Goal: Communication & Community: Share content

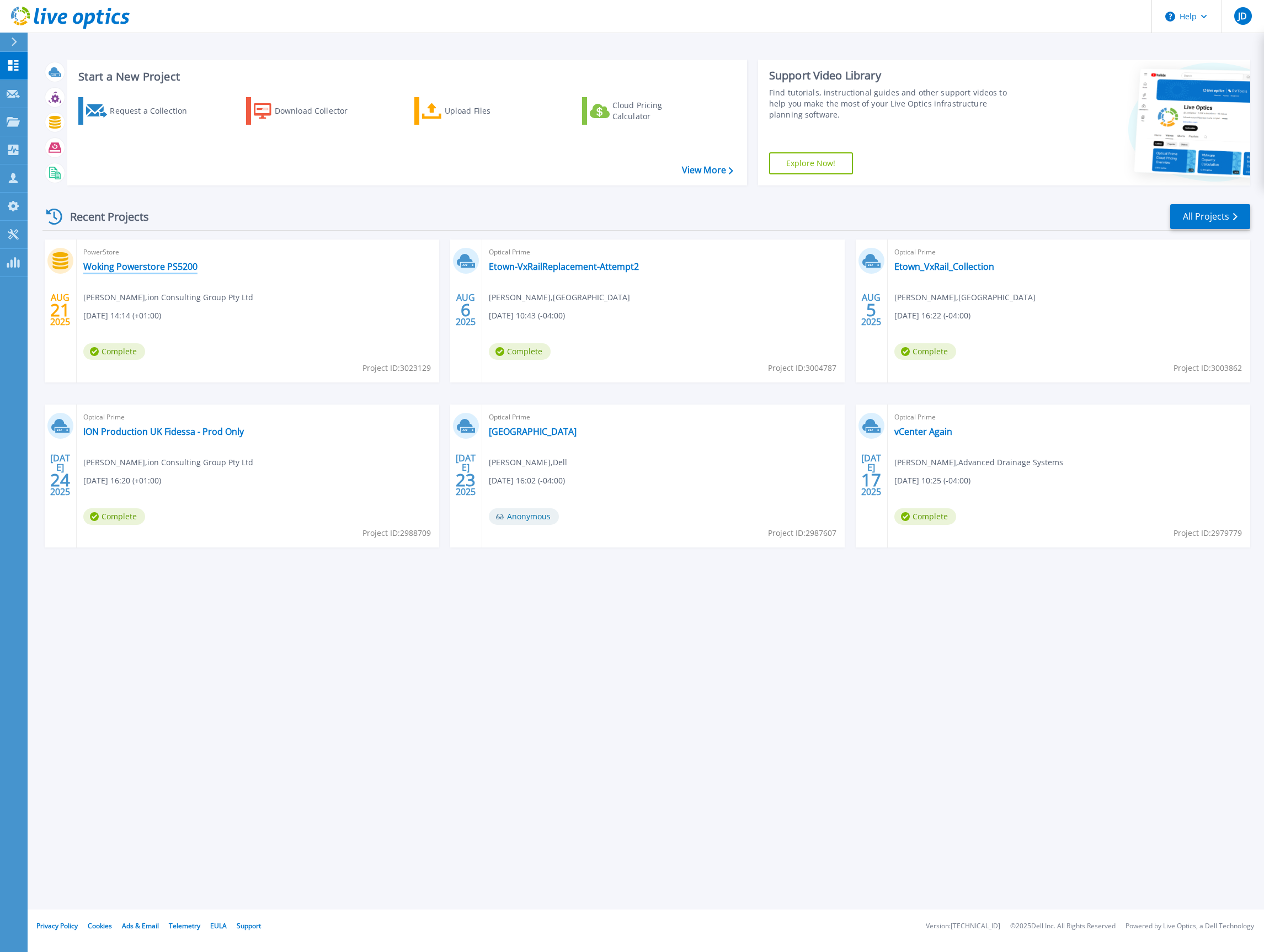
click at [123, 264] on link "Woking Powerstore PS5200" at bounding box center [141, 266] width 114 height 11
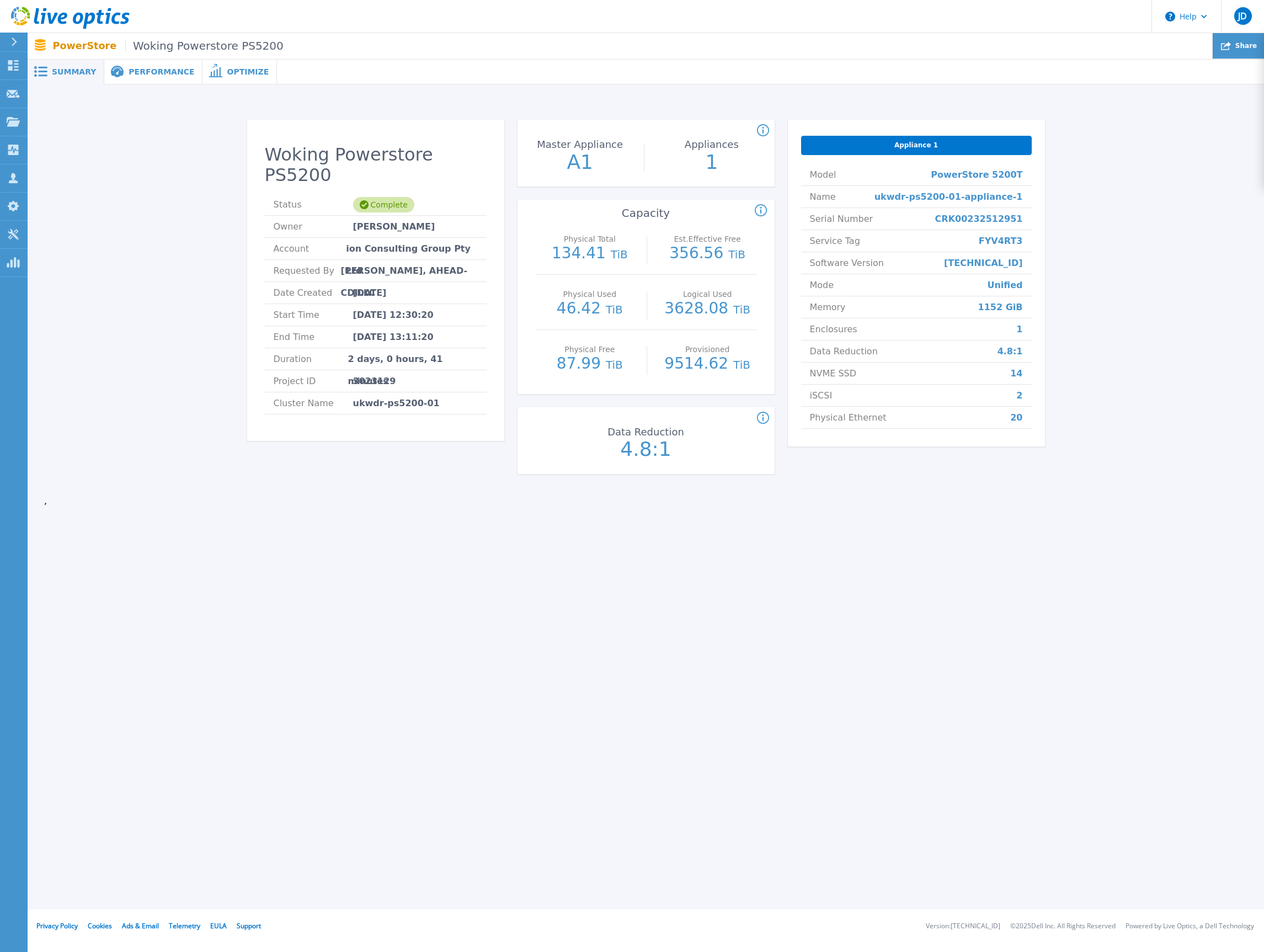
click at [1222, 50] on div "Share" at bounding box center [1238, 47] width 51 height 26
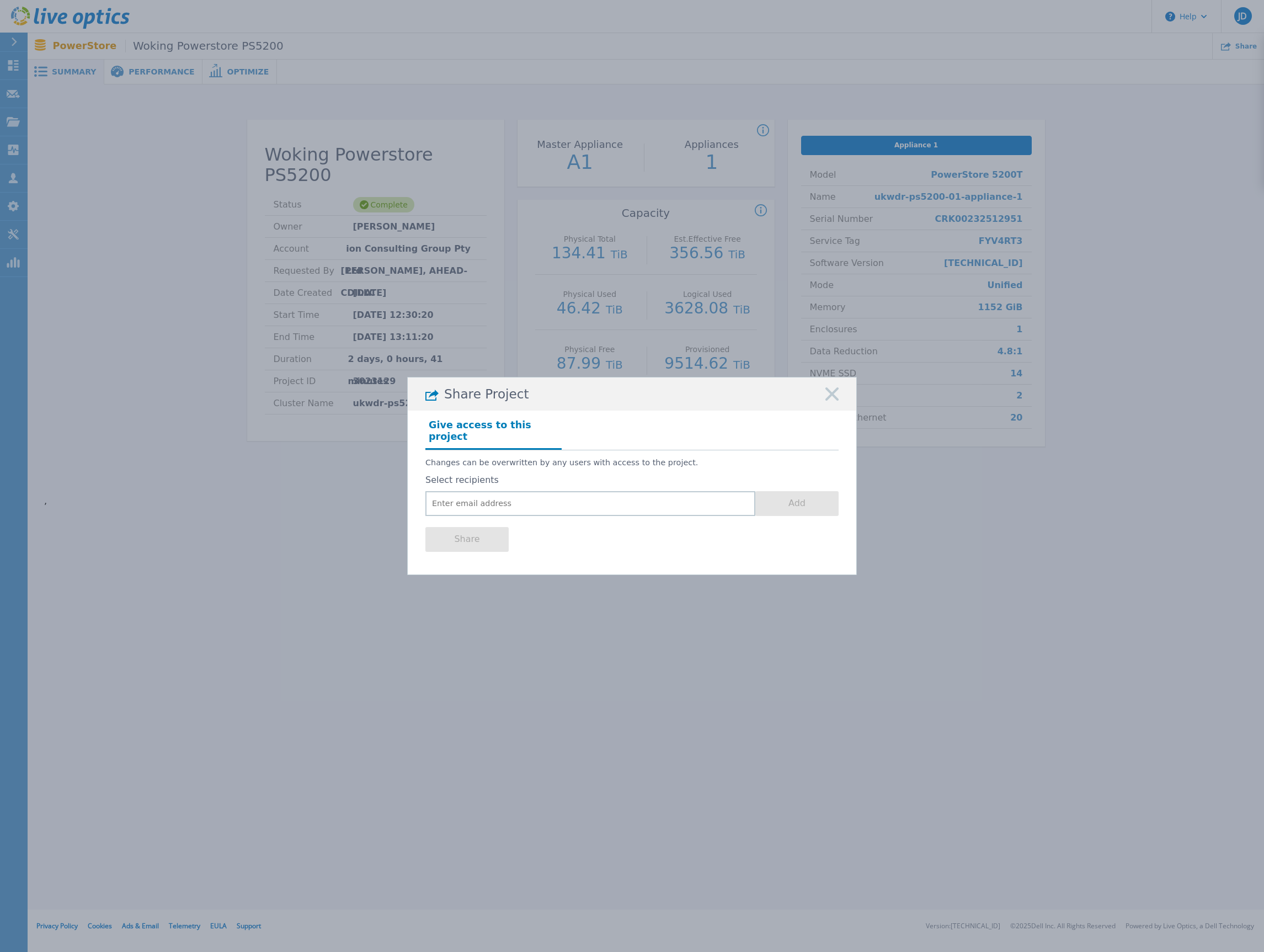
click at [1160, 143] on div "Share Project Give access to this project Changes can be overwritten by any use…" at bounding box center [632, 476] width 1264 height 952
click at [830, 400] on icon at bounding box center [832, 394] width 13 height 13
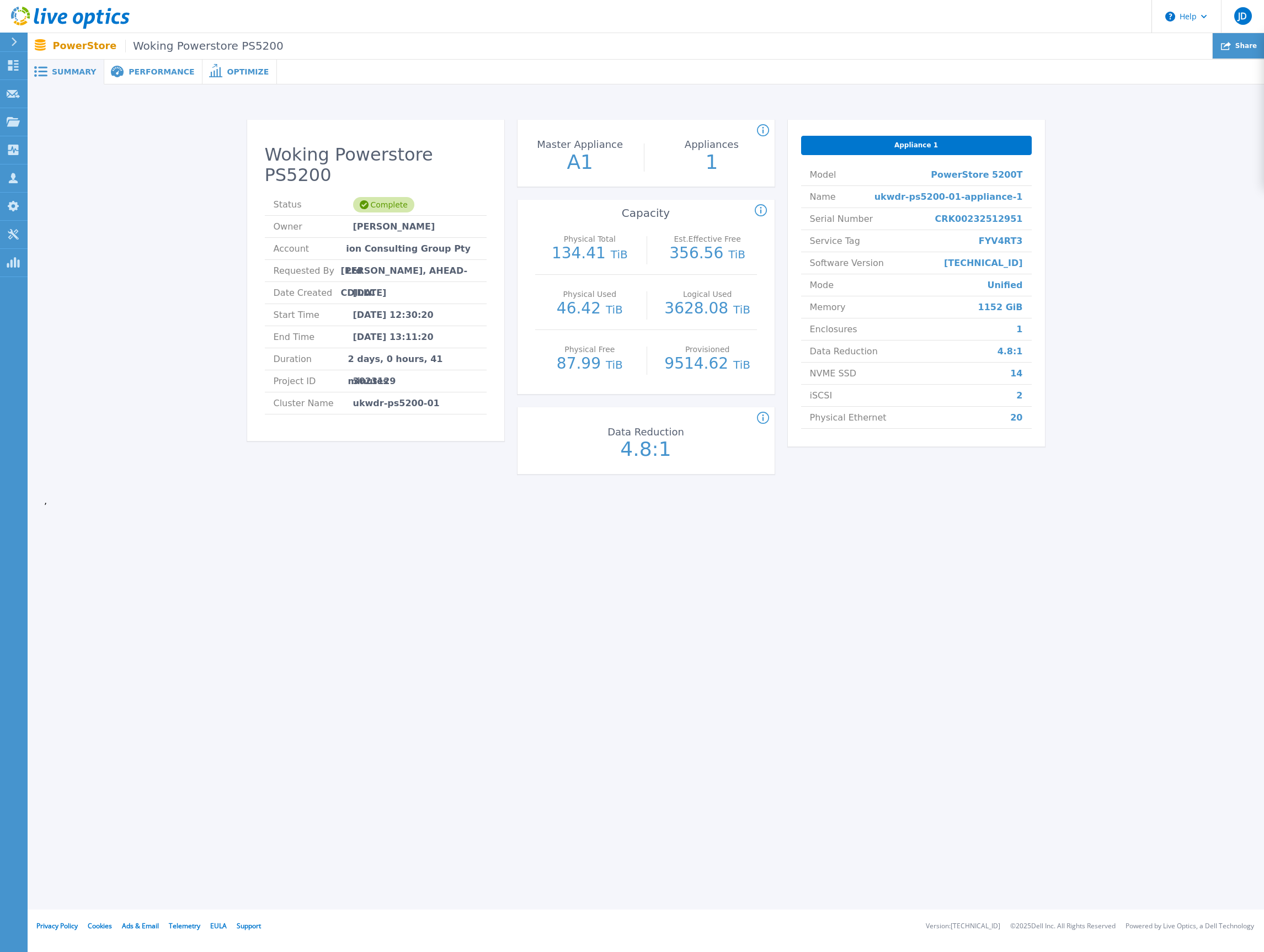
click at [1247, 43] on span "Share" at bounding box center [1246, 46] width 21 height 7
